Goal: Task Accomplishment & Management: Manage account settings

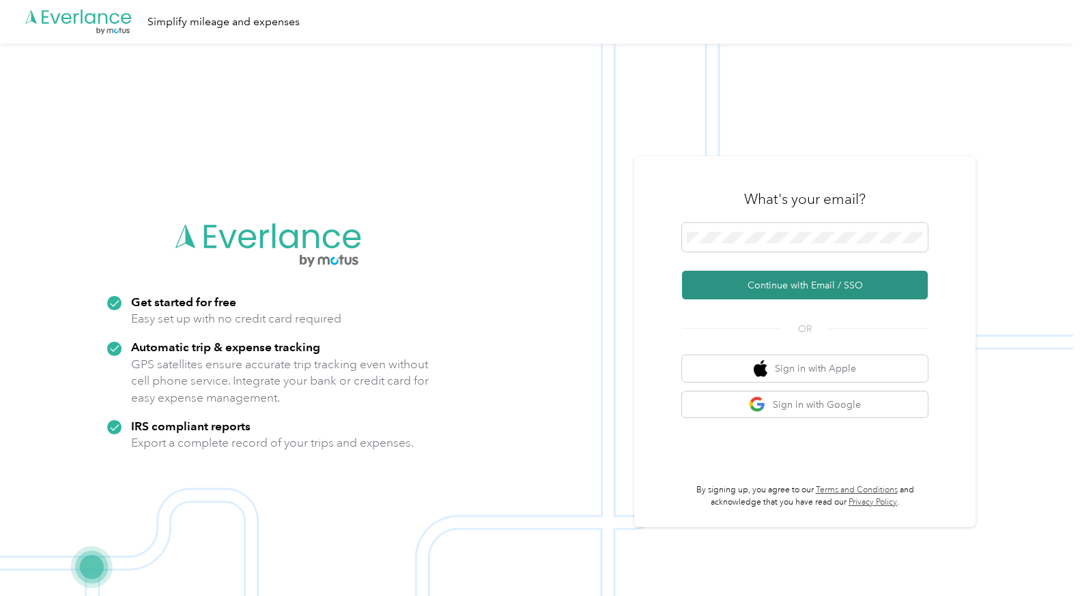
click at [782, 286] on button "Continue with Email / SSO" at bounding box center [805, 285] width 246 height 29
click at [765, 283] on button "Continue with Email / SSO" at bounding box center [805, 285] width 246 height 29
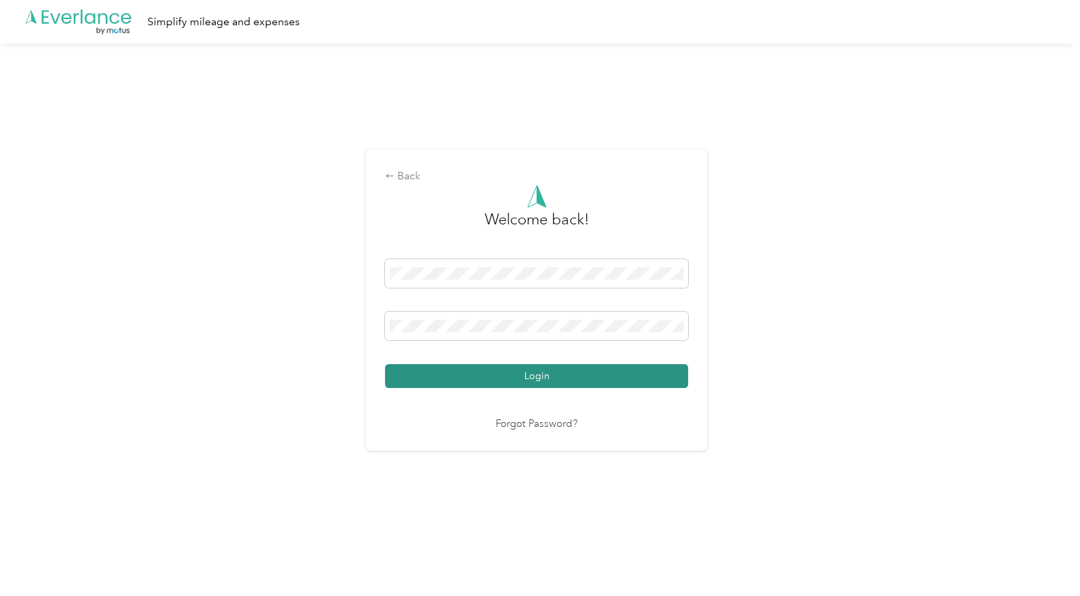
click at [536, 376] on button "Login" at bounding box center [536, 376] width 303 height 24
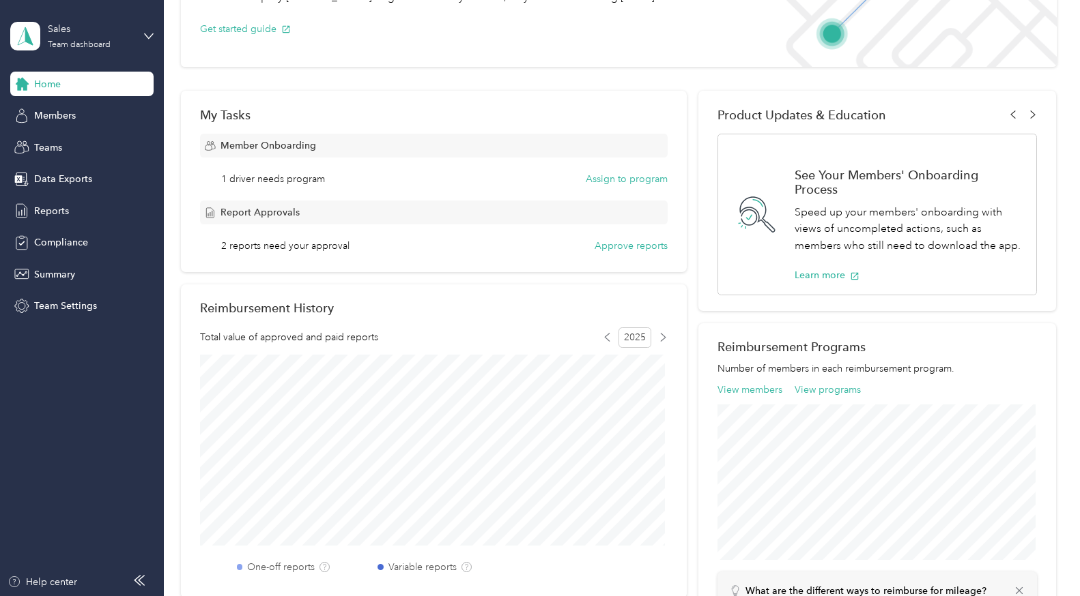
scroll to position [136, 0]
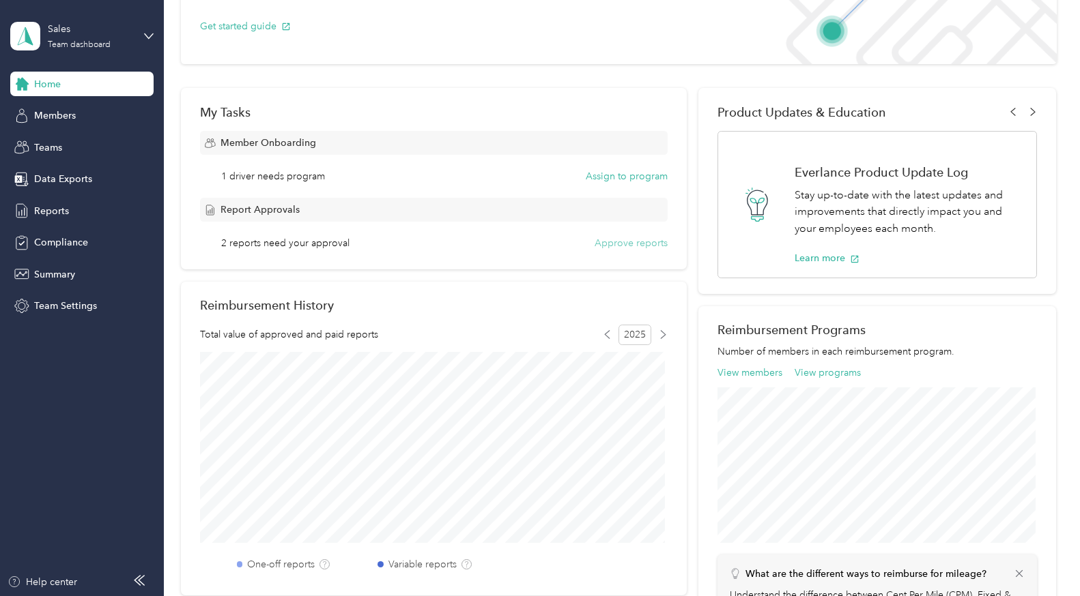
click at [610, 247] on button "Approve reports" at bounding box center [630, 243] width 73 height 14
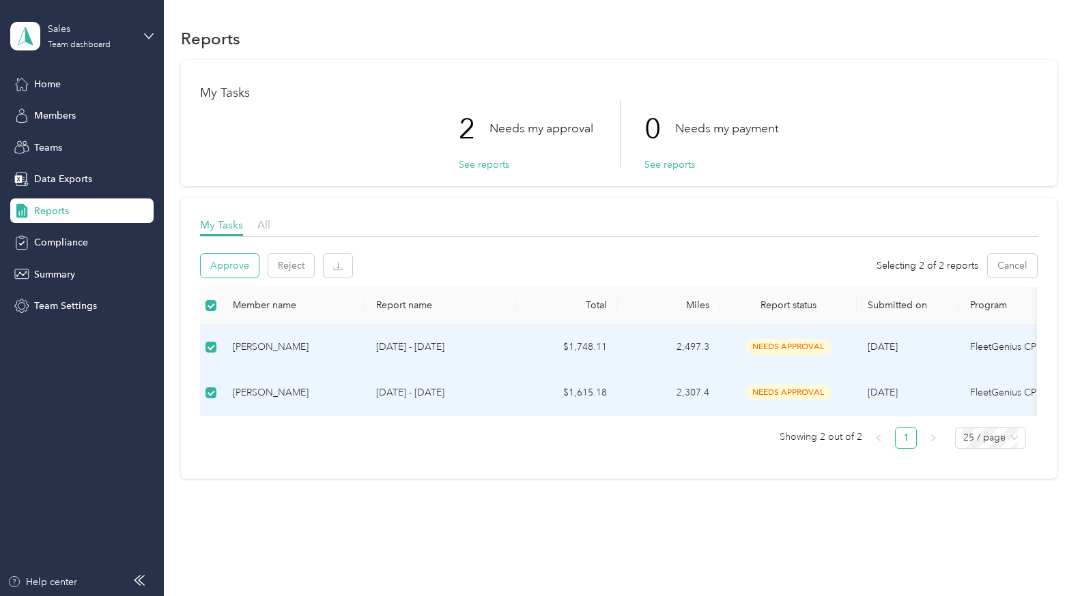
click at [242, 269] on button "Approve" at bounding box center [230, 266] width 58 height 24
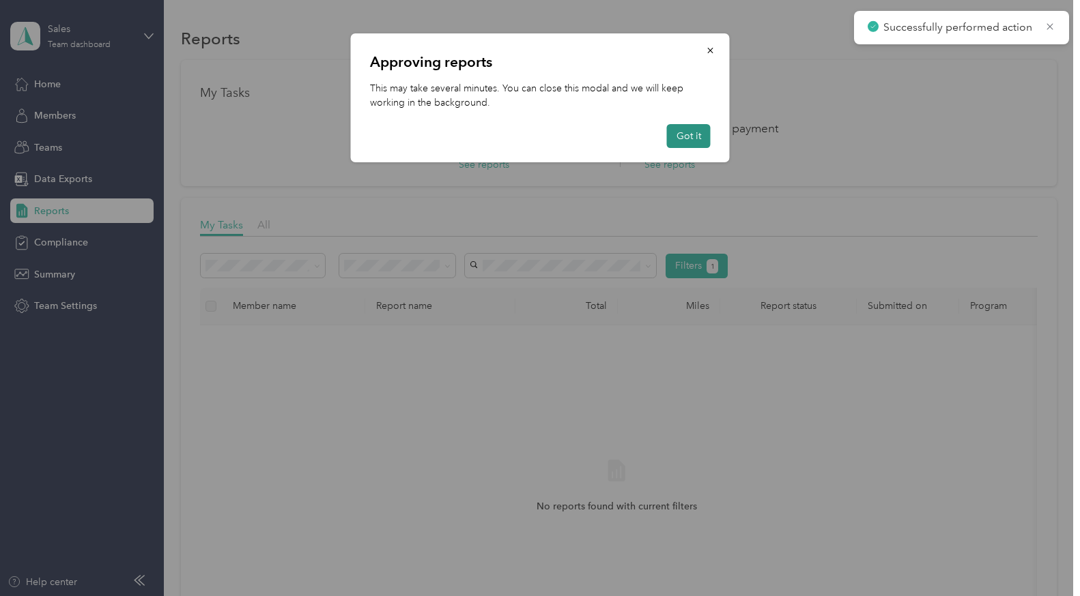
click at [684, 138] on button "Got it" at bounding box center [689, 136] width 44 height 24
